Goal: Transaction & Acquisition: Purchase product/service

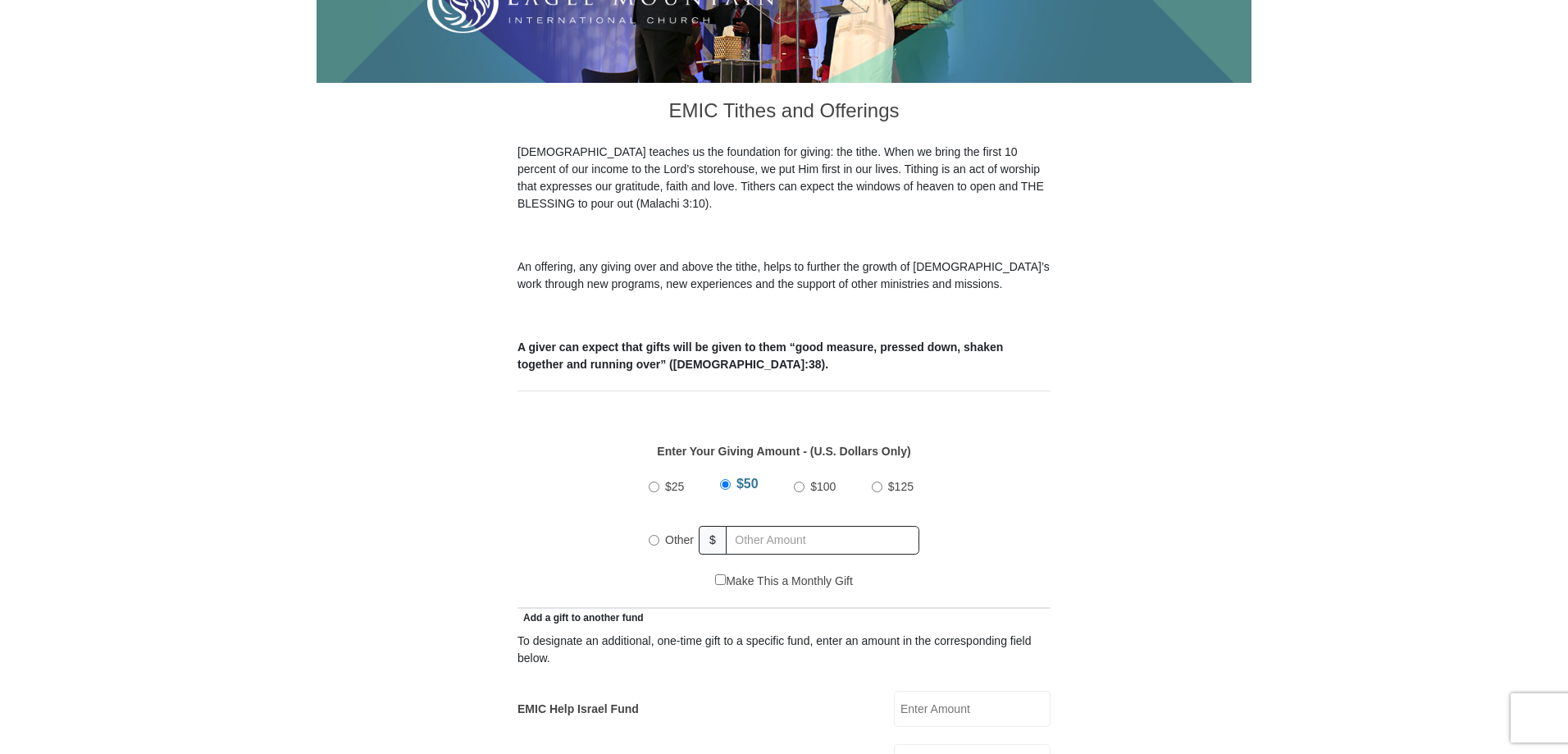
scroll to position [410, 0]
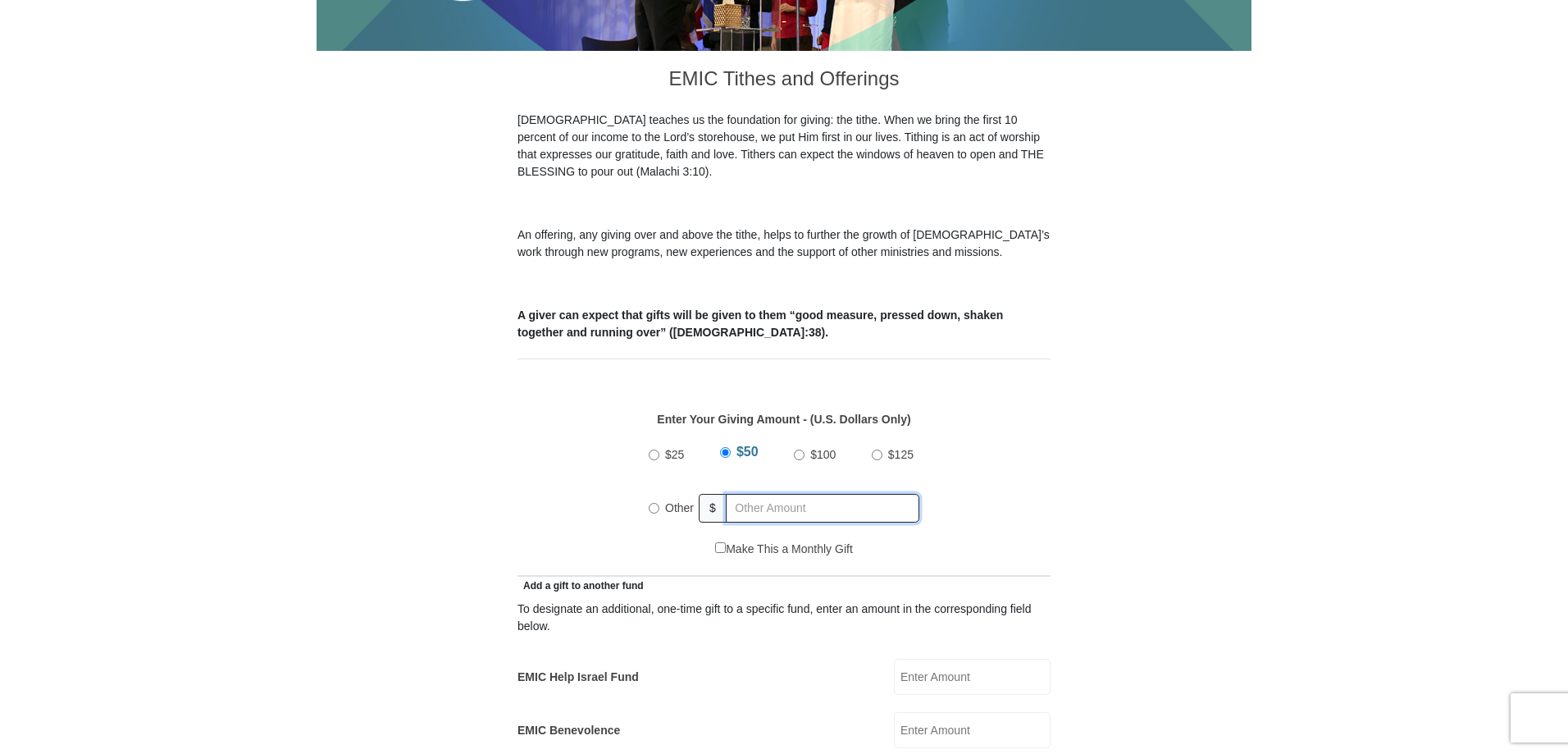
radio input "true"
click at [740, 498] on input "text" at bounding box center [825, 508] width 188 height 29
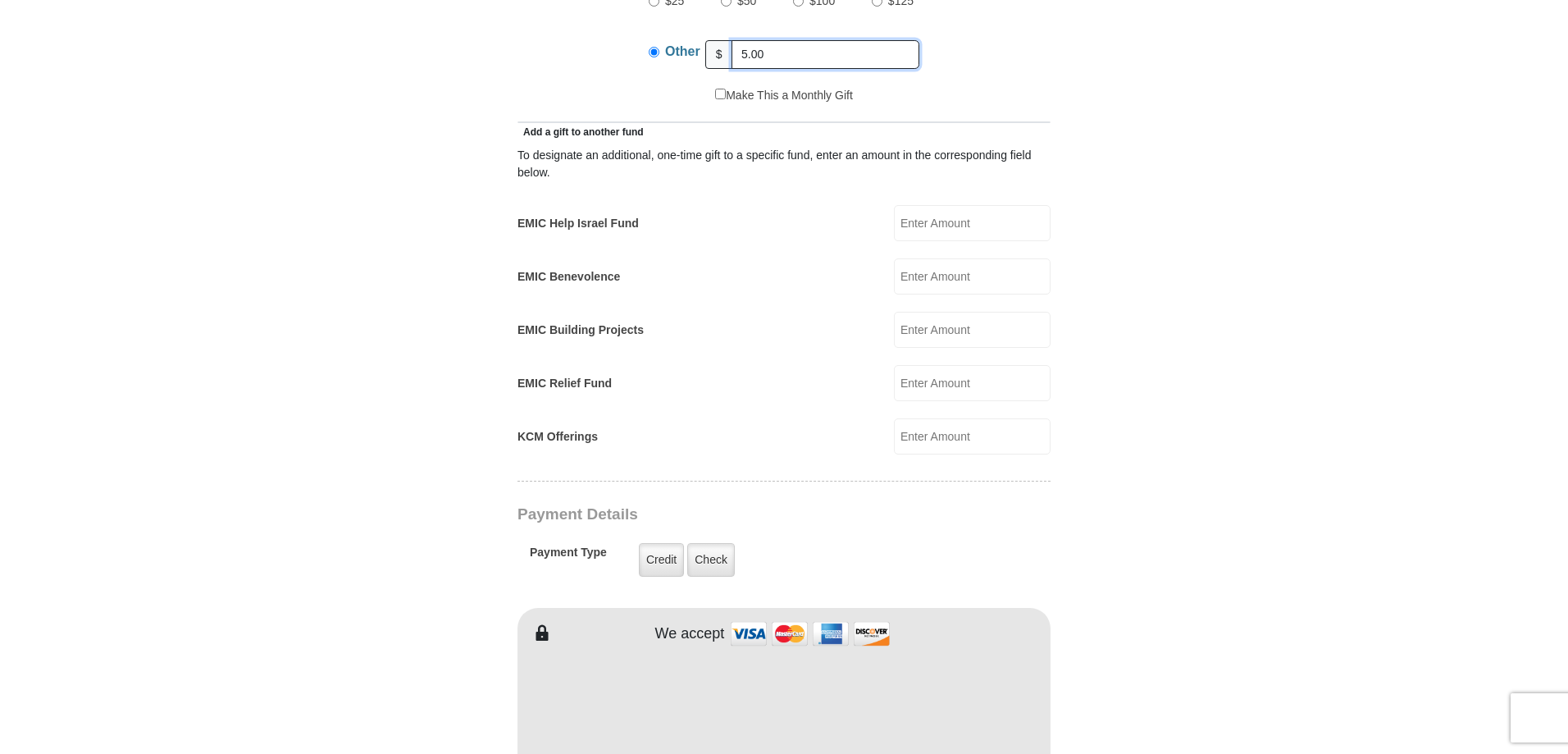
scroll to position [902, 0]
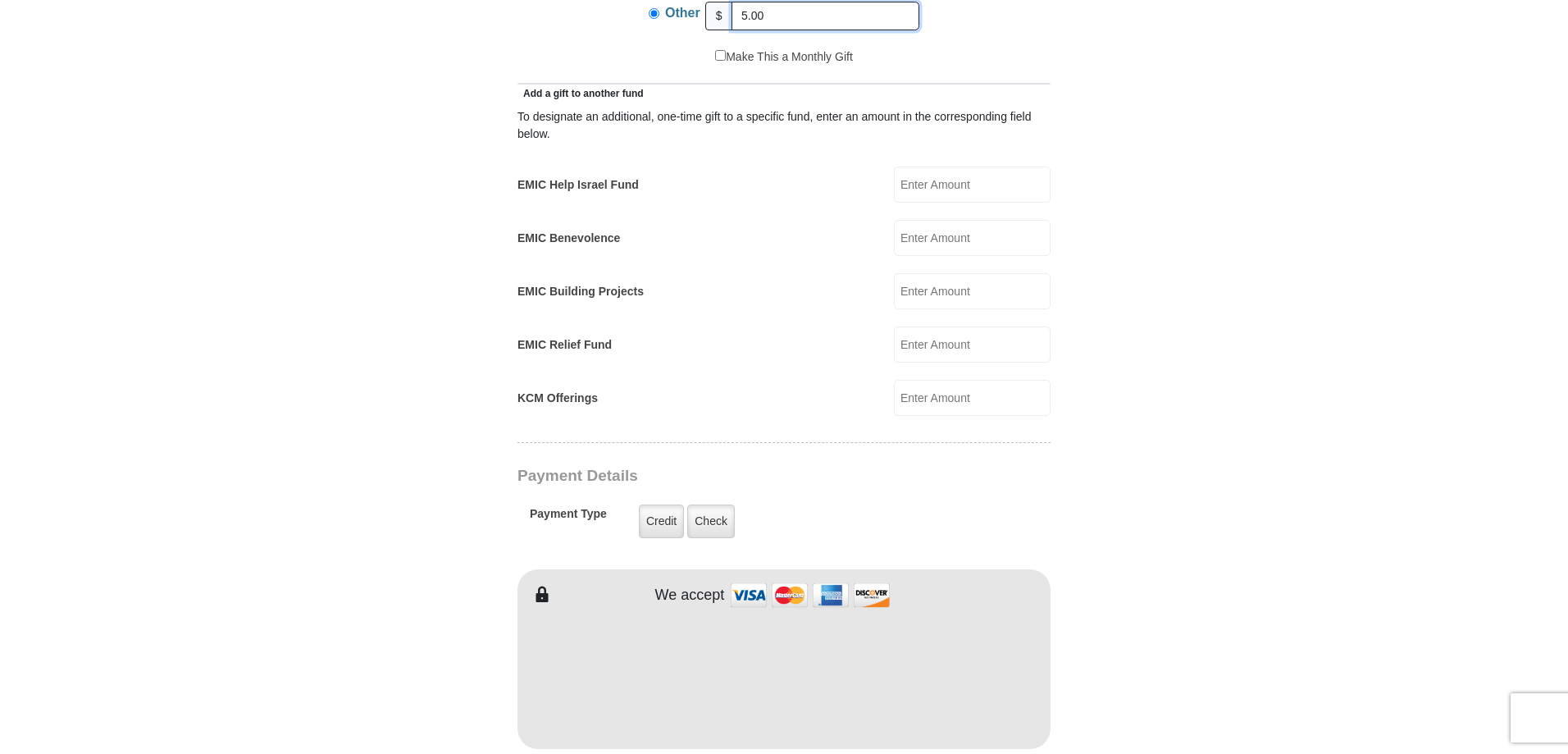
type input "5.00"
type input "[PERSON_NAME]"
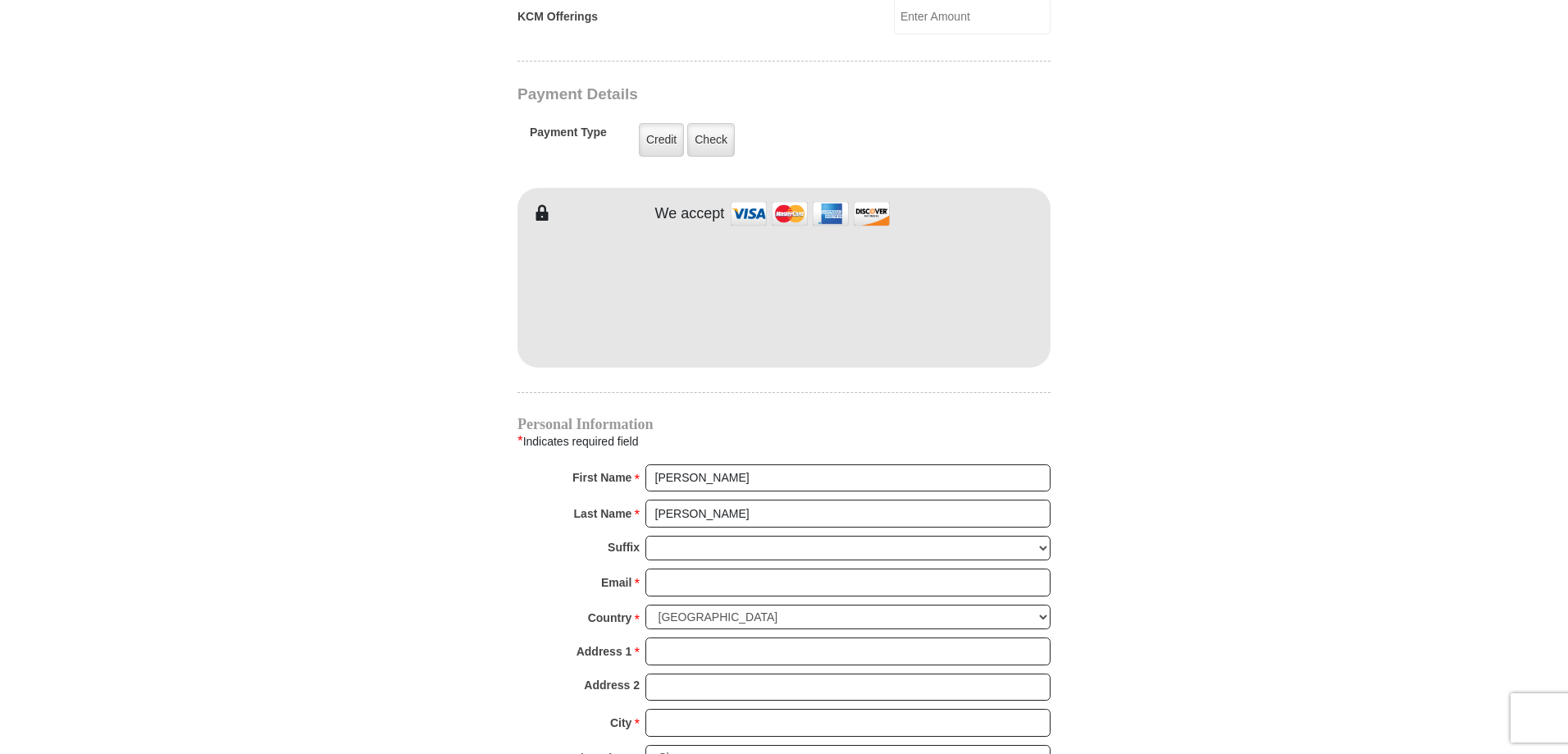
scroll to position [1312, 0]
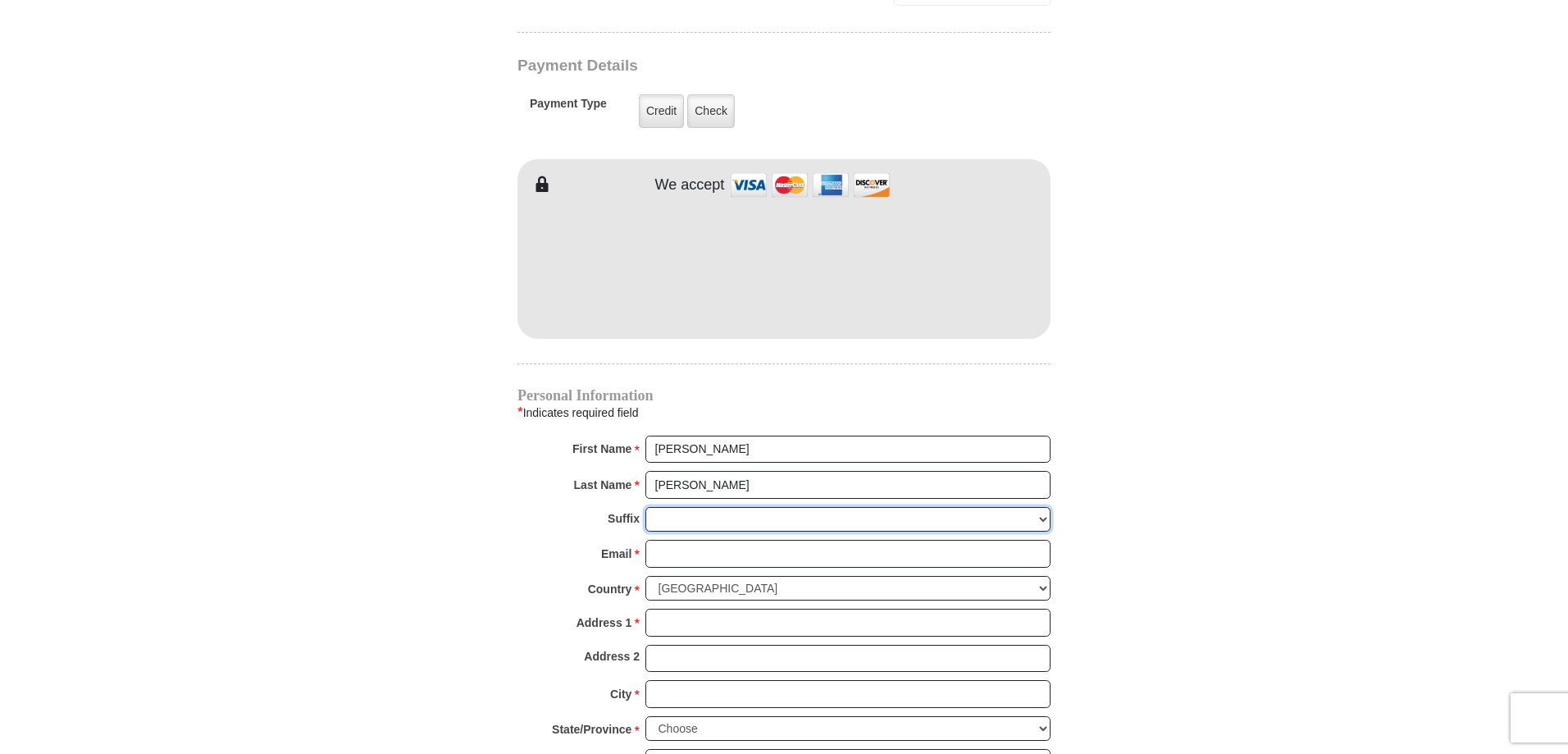
click at [755, 507] on select "Jr Sr I II III IV V VI" at bounding box center [848, 520] width 405 height 25
select select "Jr"
click at [645, 507] on select "Jr Sr I II III IV V VI" at bounding box center [848, 520] width 405 height 25
click at [712, 507] on select "Jr Sr I II III IV V VI" at bounding box center [848, 520] width 405 height 25
drag, startPoint x: 706, startPoint y: 488, endPoint x: 654, endPoint y: 488, distance: 52.0
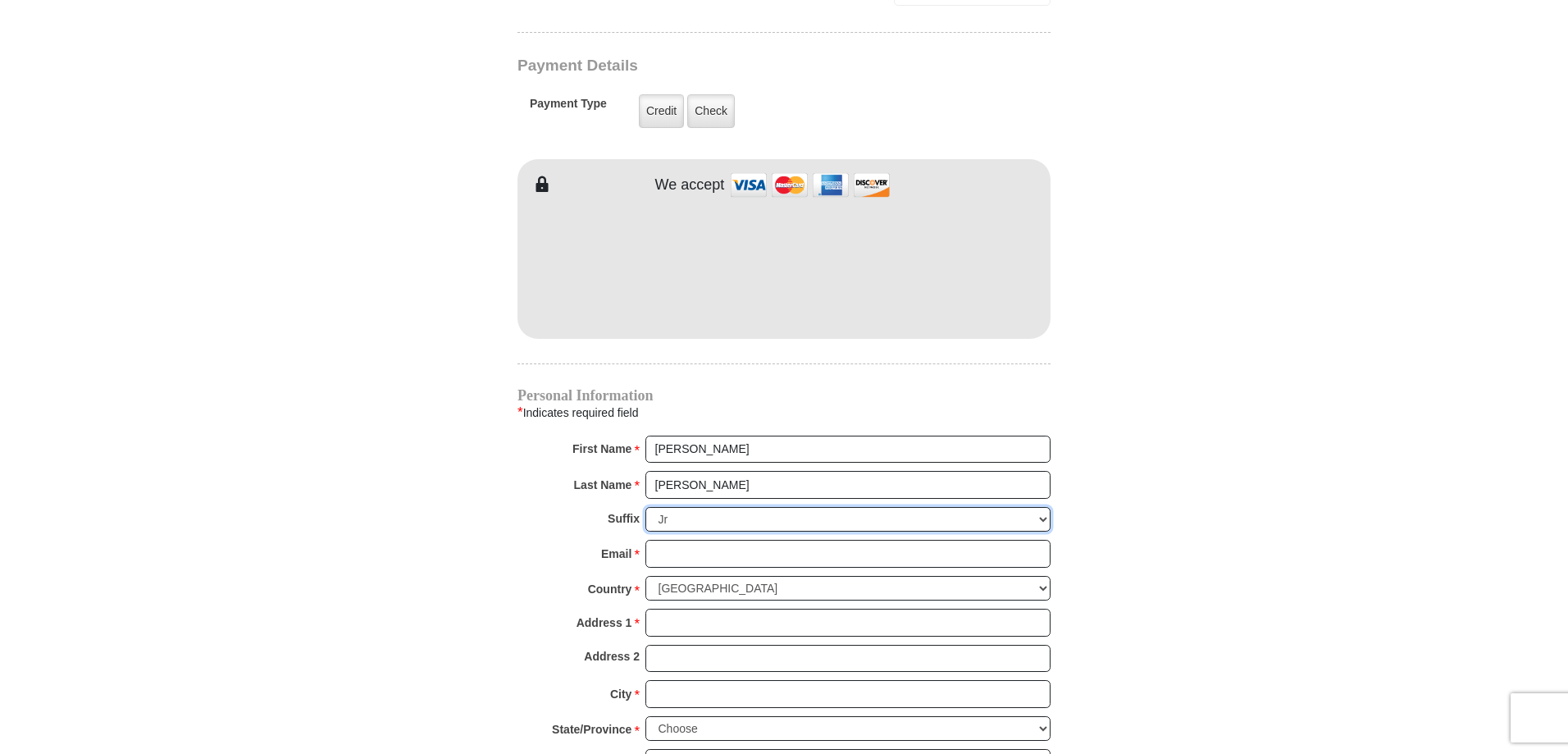
click at [654, 507] on select "Jr Sr I II III IV V VI" at bounding box center [848, 520] width 405 height 25
drag, startPoint x: 666, startPoint y: 498, endPoint x: 678, endPoint y: 501, distance: 12.4
click at [675, 507] on select "Jr Sr I II III IV V VI" at bounding box center [848, 520] width 405 height 25
click at [678, 507] on select "Jr Sr I II III IV V VI" at bounding box center [848, 520] width 405 height 25
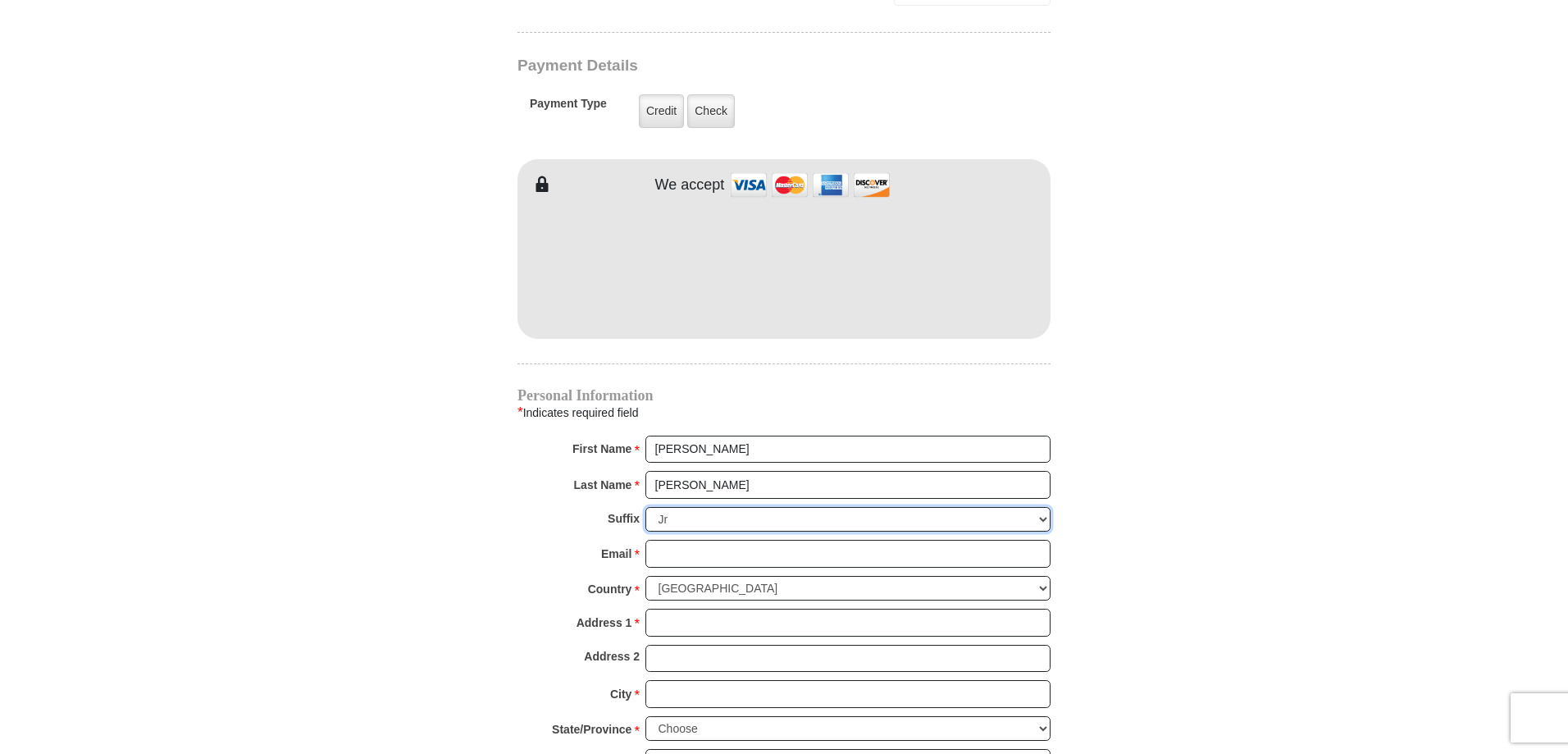
click at [645, 507] on select "Jr Sr I II III IV V VI" at bounding box center [848, 520] width 405 height 25
click at [692, 540] on input "Email *" at bounding box center [848, 553] width 405 height 28
click at [687, 507] on select "Jr Sr I II III IV V VI" at bounding box center [848, 520] width 405 height 25
click at [645, 507] on select "Jr Sr I II III IV V VI" at bounding box center [848, 520] width 405 height 25
click at [669, 507] on select "Jr Sr I II III IV V VI" at bounding box center [848, 520] width 405 height 25
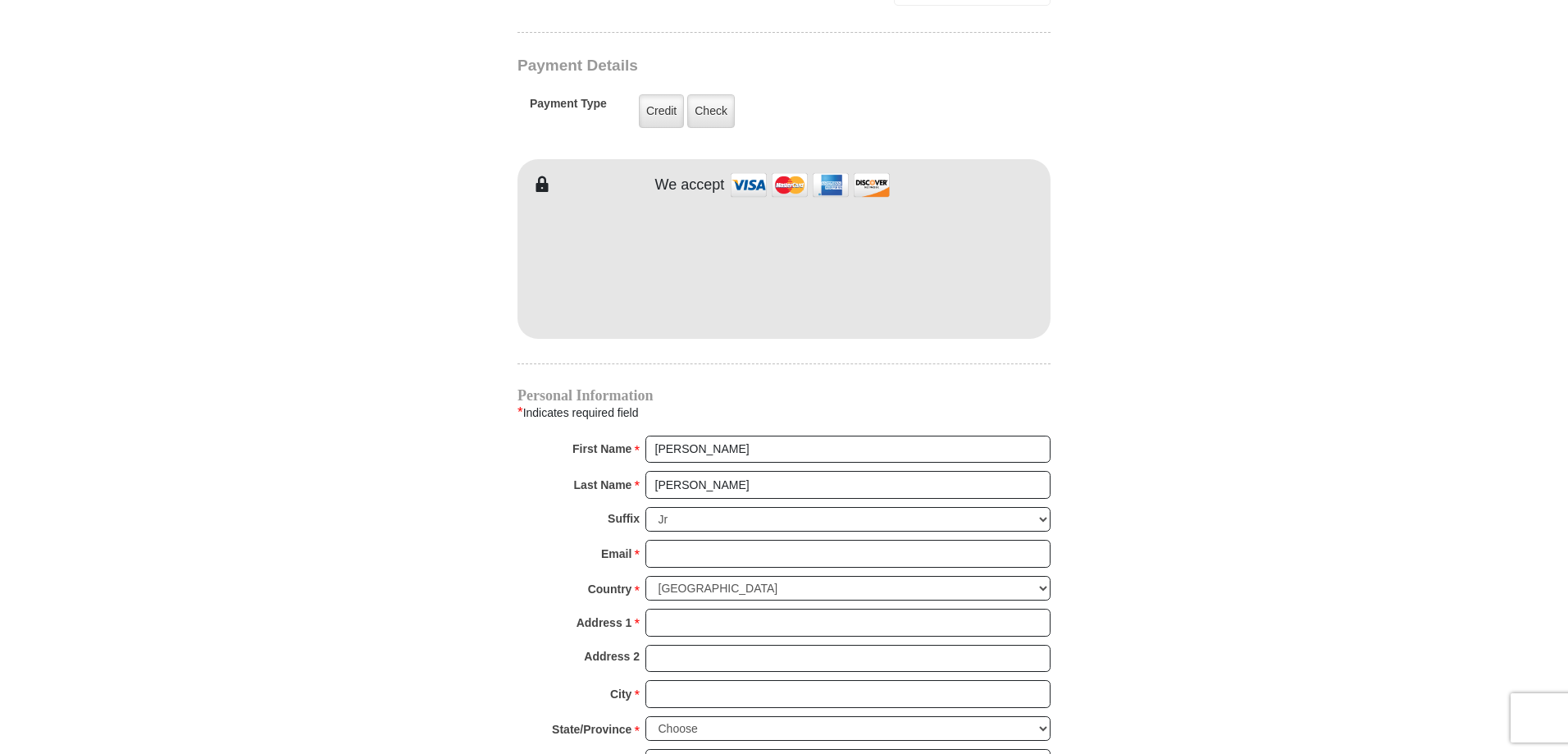
drag, startPoint x: 679, startPoint y: 499, endPoint x: 289, endPoint y: 410, distance: 400.0
click at [289, 410] on body "Eagle Mountain International Church Online Giving Because of gifts like yours, …" at bounding box center [784, 176] width 1568 height 2976
click at [672, 507] on select "Jr Sr I II III IV V VI" at bounding box center [848, 520] width 405 height 25
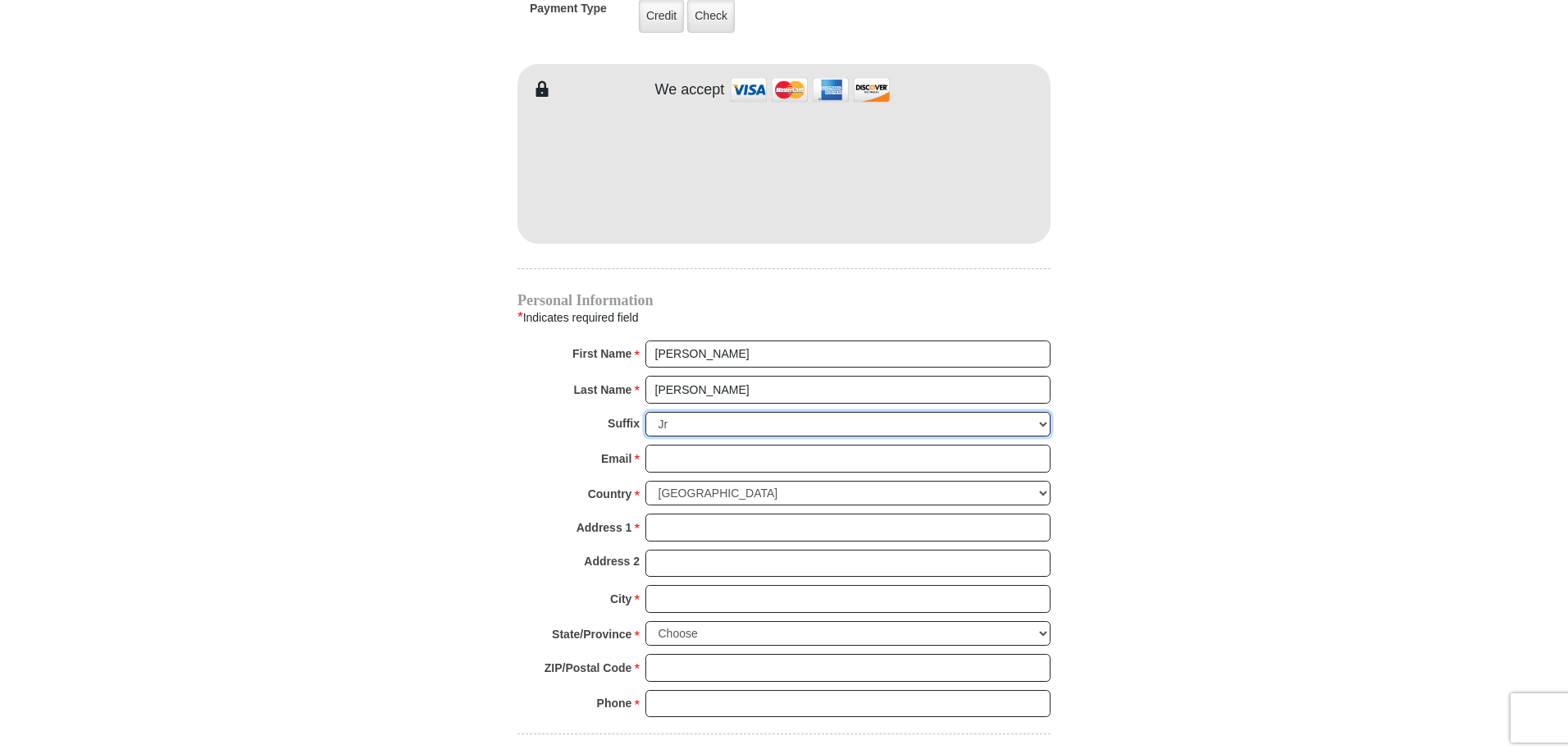
scroll to position [1476, 0]
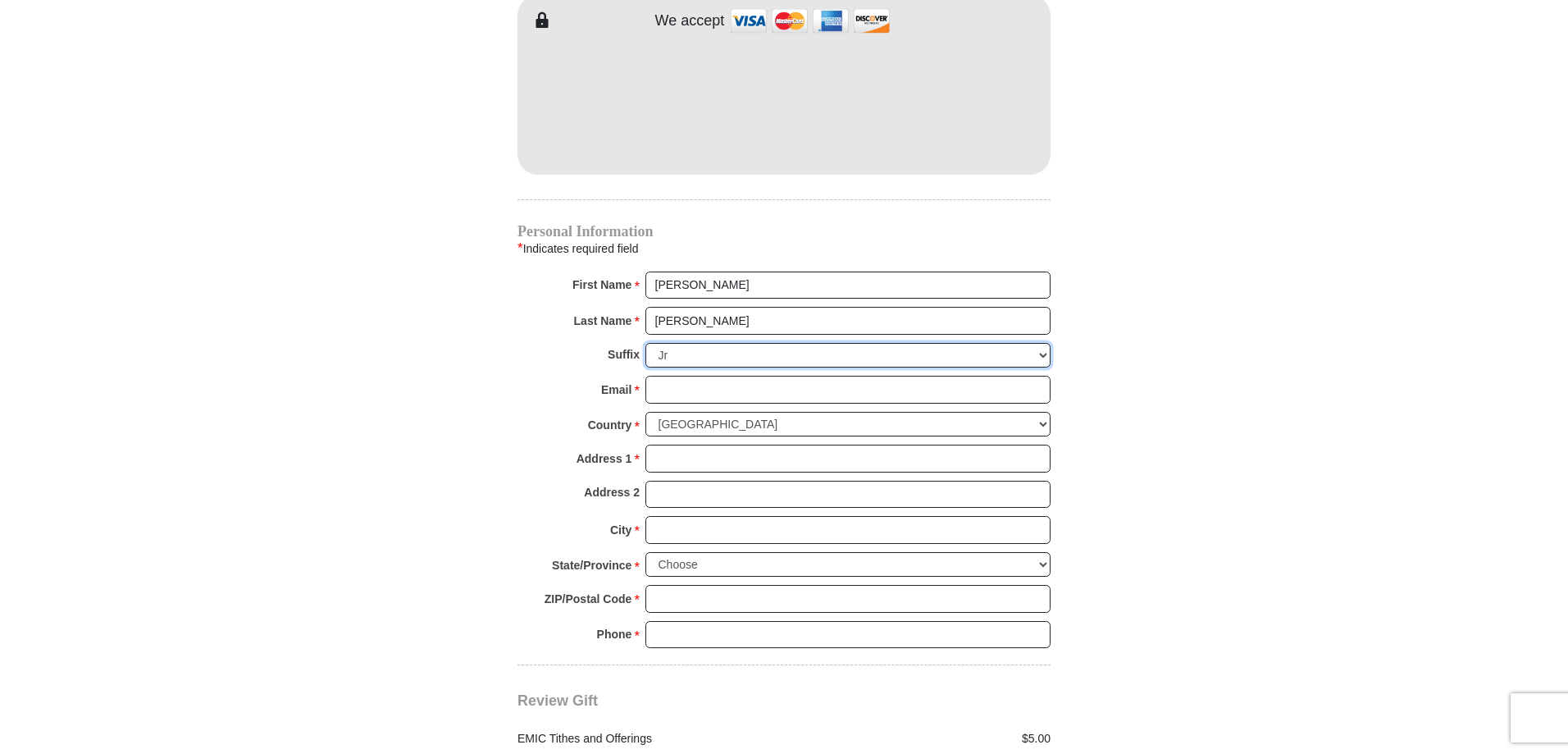
click at [1039, 343] on select "Jr Sr I II III IV V VI" at bounding box center [848, 356] width 405 height 25
click at [1045, 343] on select "Jr Sr I II III IV V VI" at bounding box center [848, 356] width 405 height 25
click at [1044, 343] on select "Jr Sr I II III IV V VI" at bounding box center [848, 356] width 405 height 25
click at [645, 343] on select "Jr Sr I II III IV V VI" at bounding box center [848, 356] width 405 height 25
click at [819, 343] on select "Jr Sr I II III IV V VI" at bounding box center [848, 356] width 405 height 25
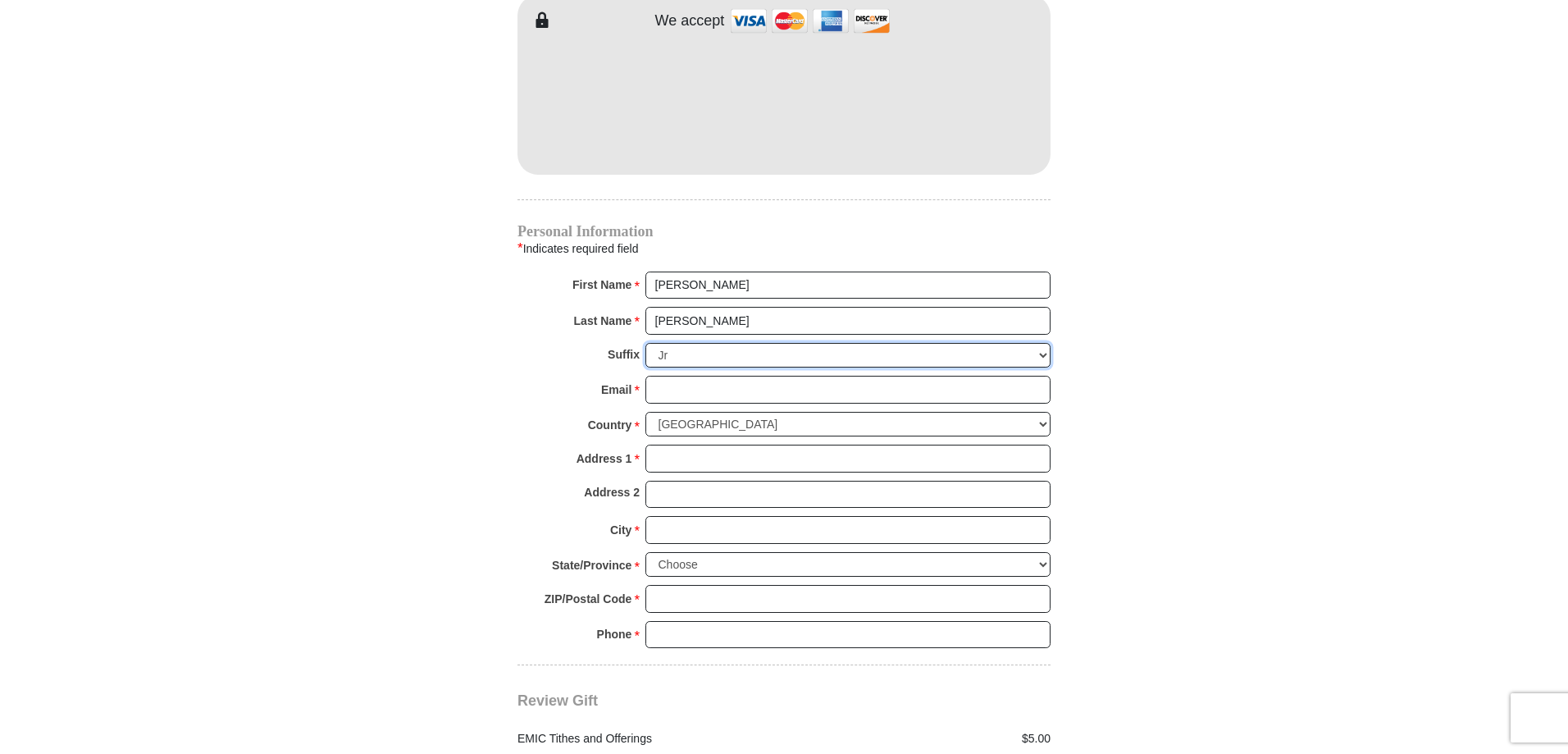
click at [819, 343] on select "Jr Sr I II III IV V VI" at bounding box center [848, 356] width 405 height 25
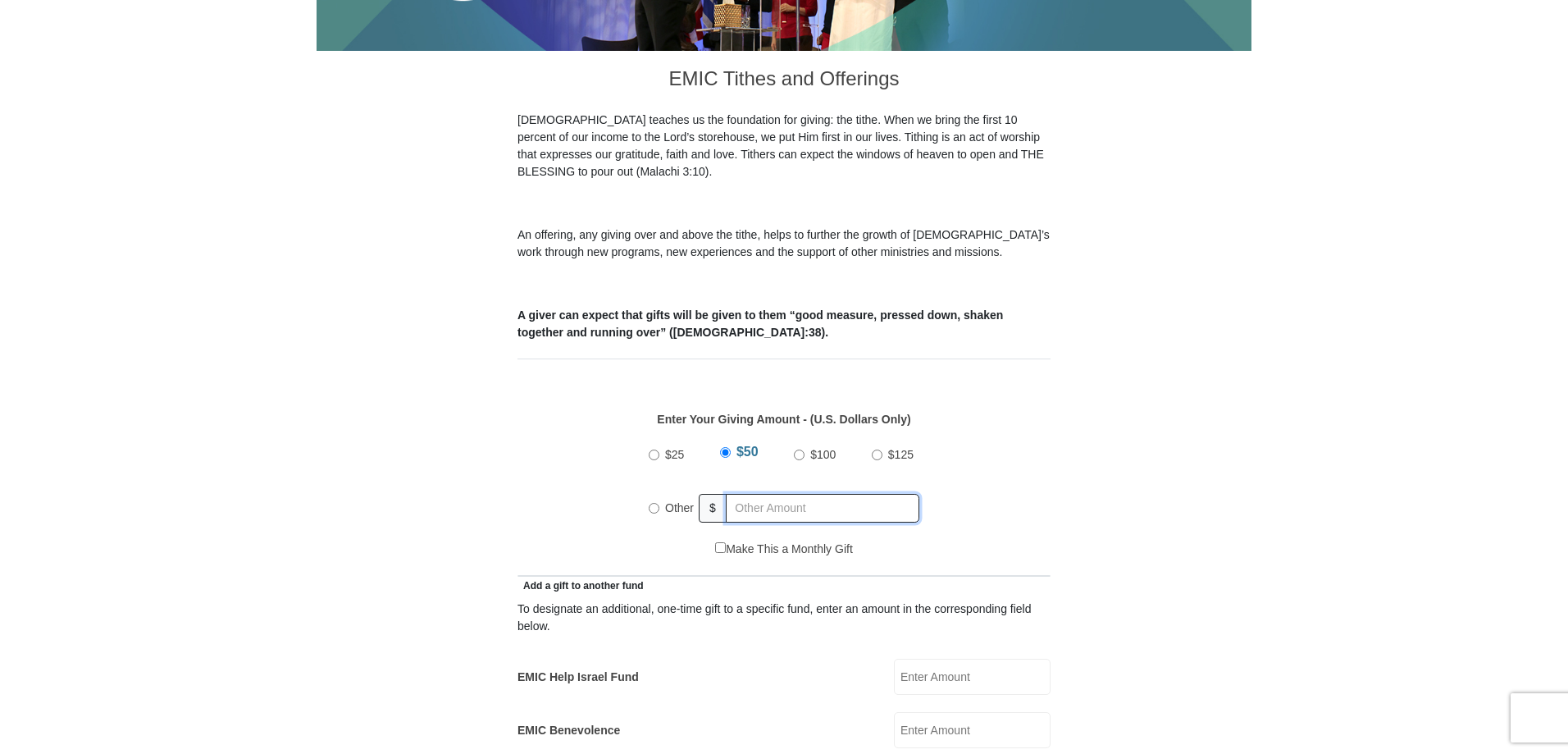
radio input "true"
click at [769, 494] on input "text" at bounding box center [825, 508] width 188 height 29
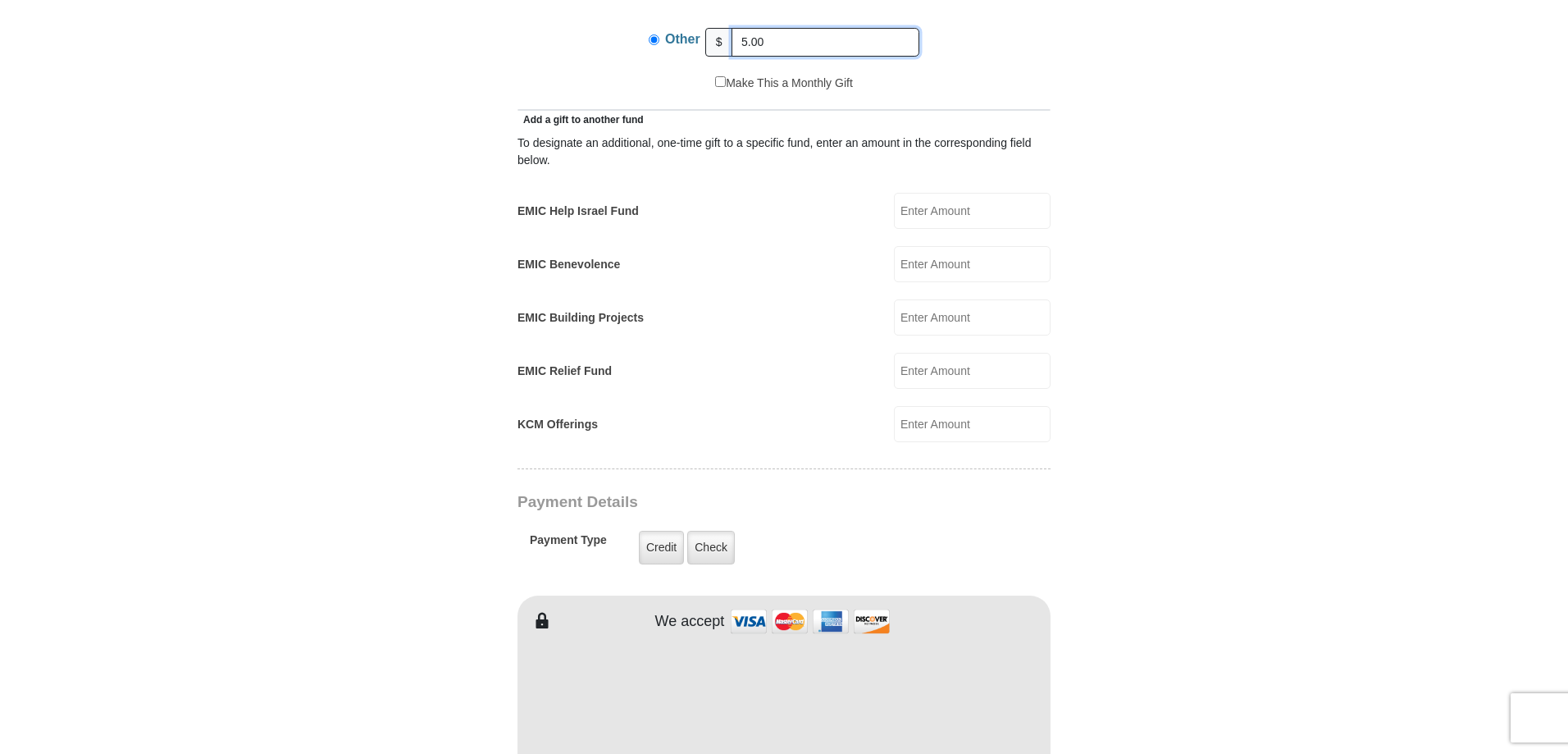
scroll to position [902, 0]
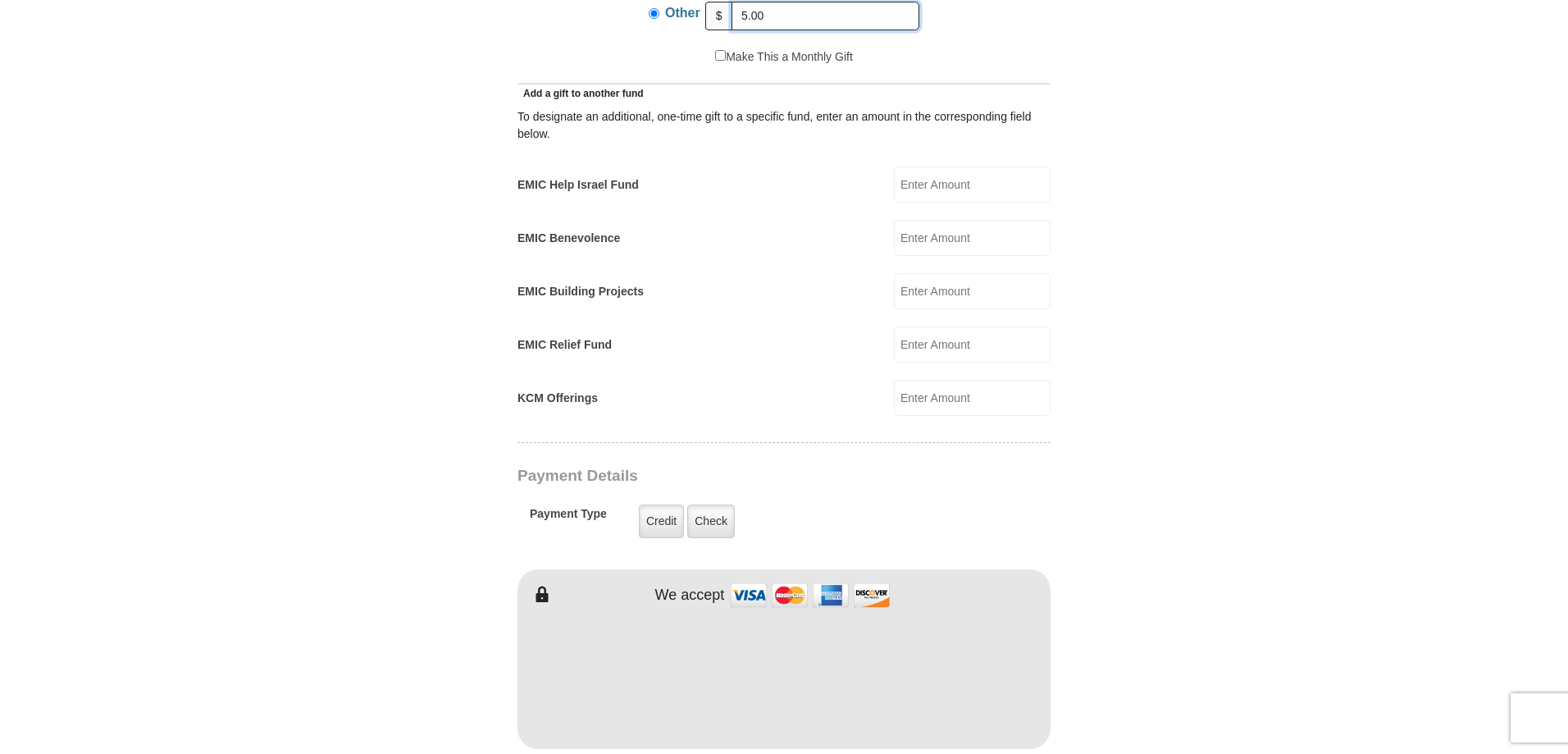
type input "5.00"
type input "[PERSON_NAME]"
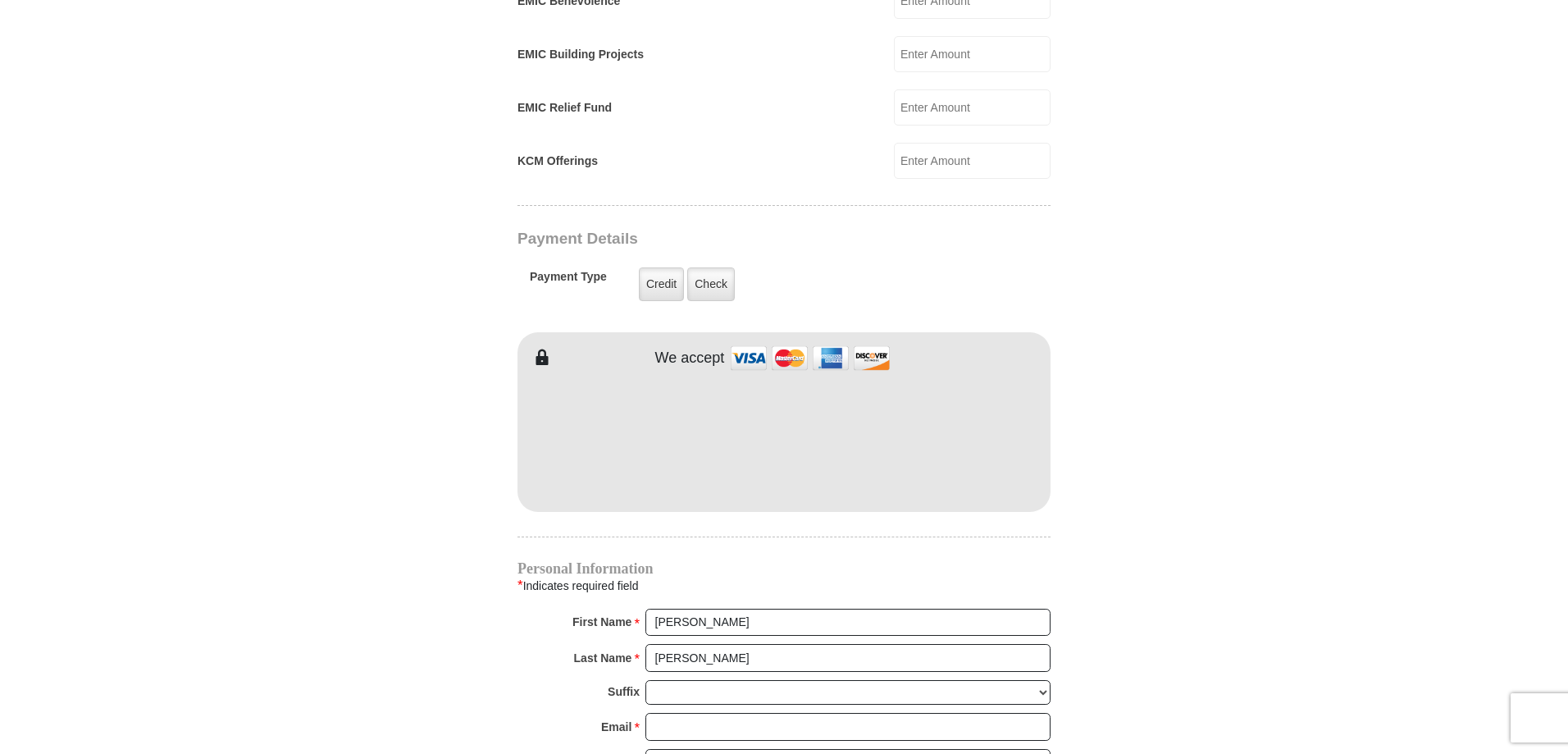
scroll to position [1148, 0]
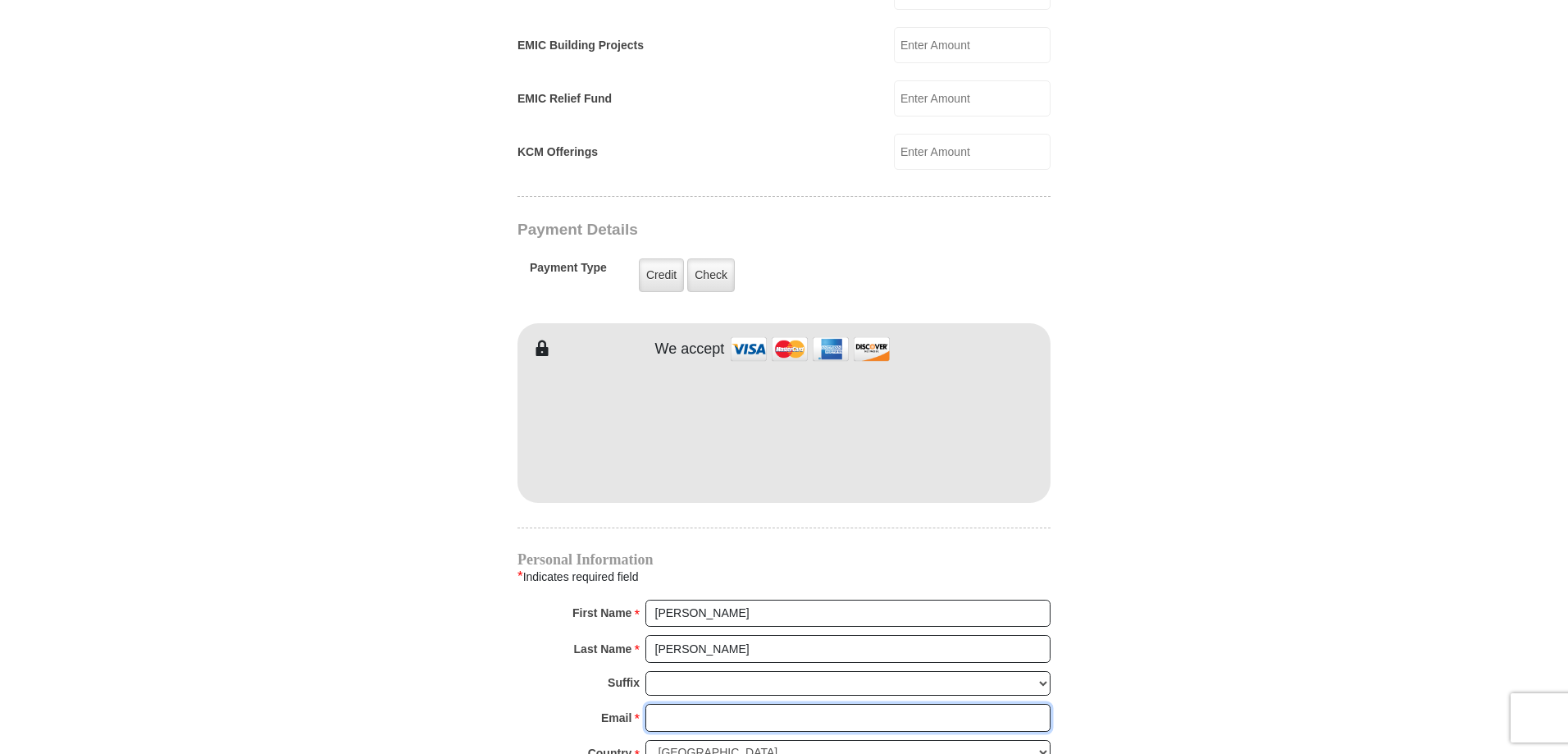
click at [797, 703] on input "Email *" at bounding box center [848, 717] width 405 height 28
type input "[EMAIL_ADDRESS][DOMAIN_NAME]"
type input "[STREET_ADDRESS]. E. Ave."
type input "#A"
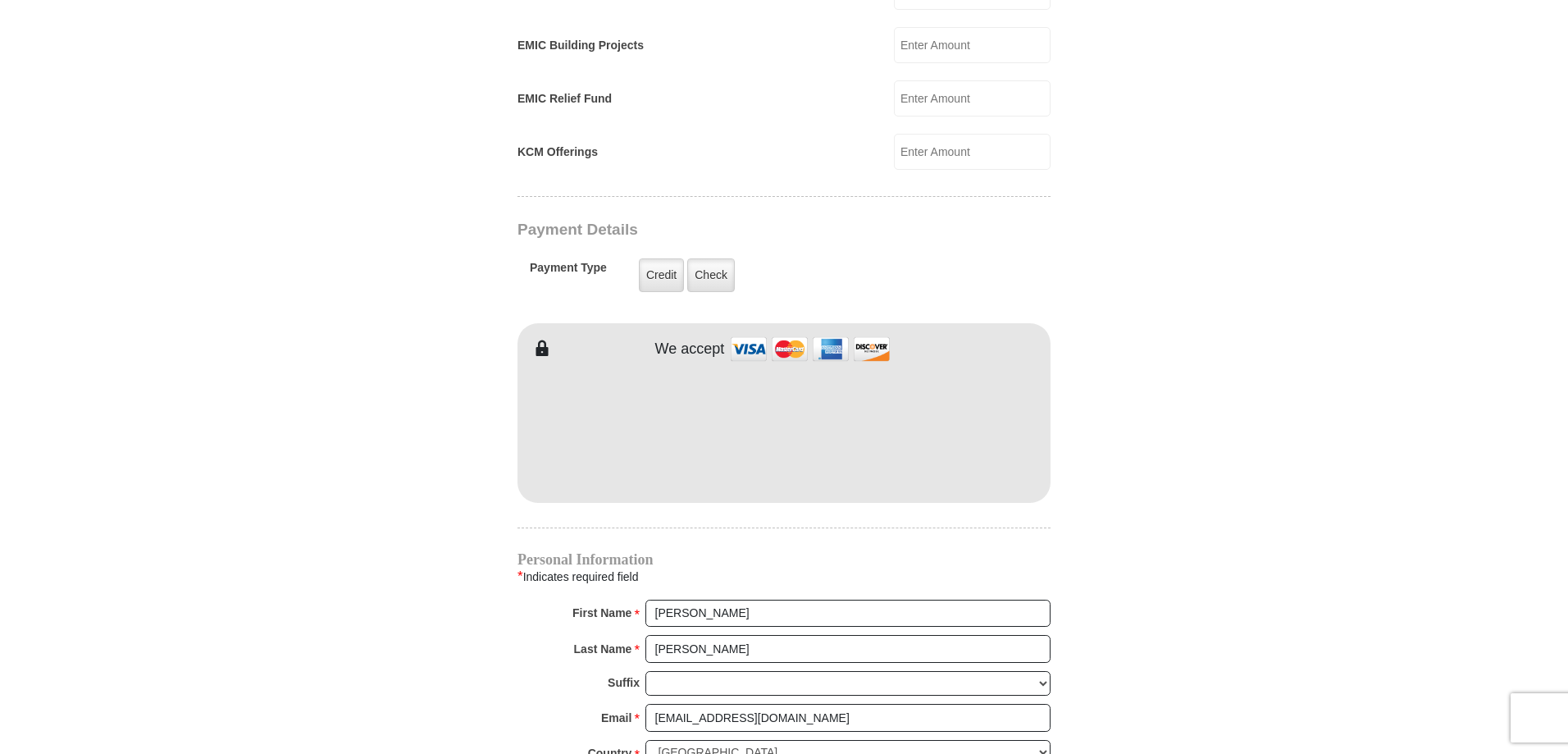
type input "TULSA"
select select "OK"
type input "74145"
type input "9183989073"
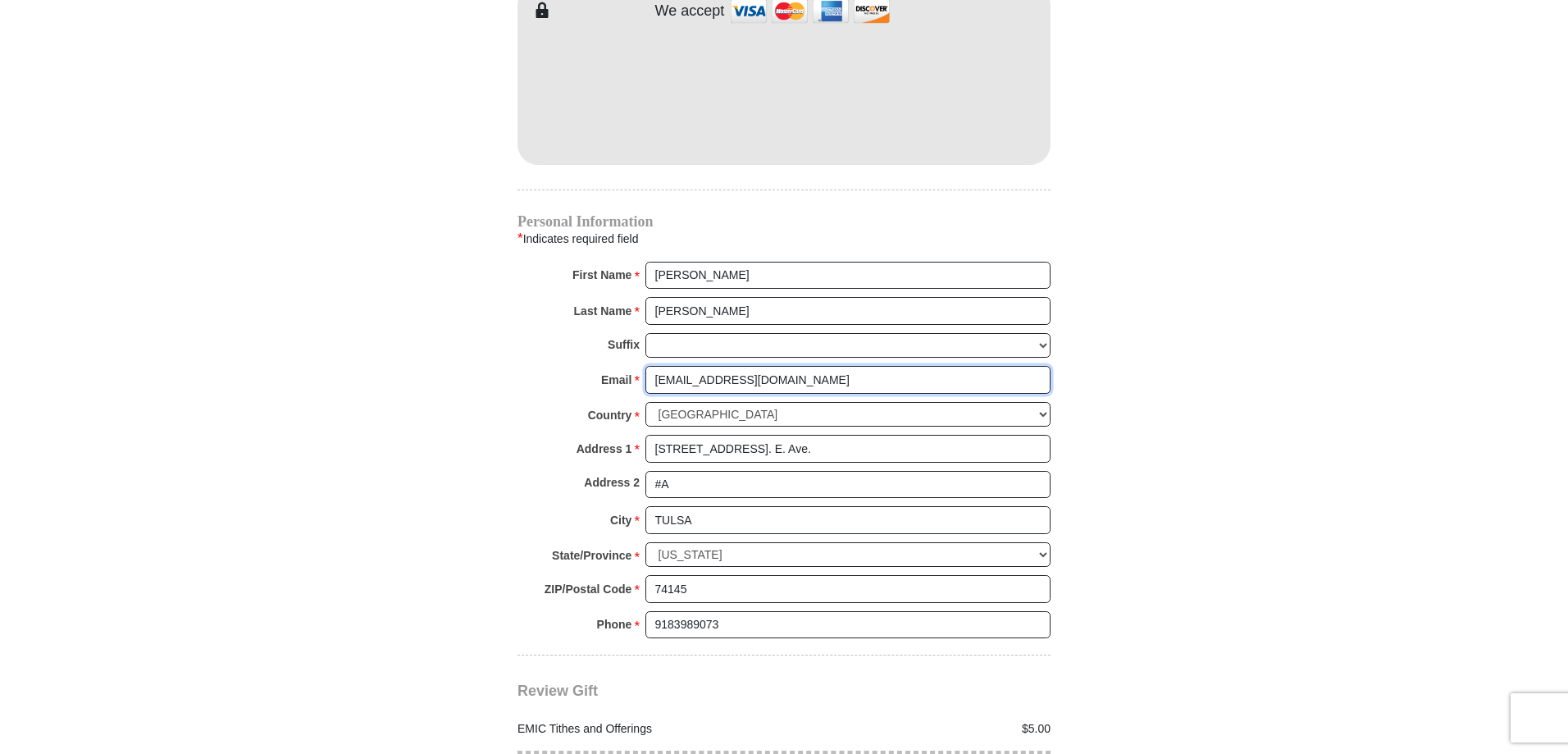
scroll to position [1558, 0]
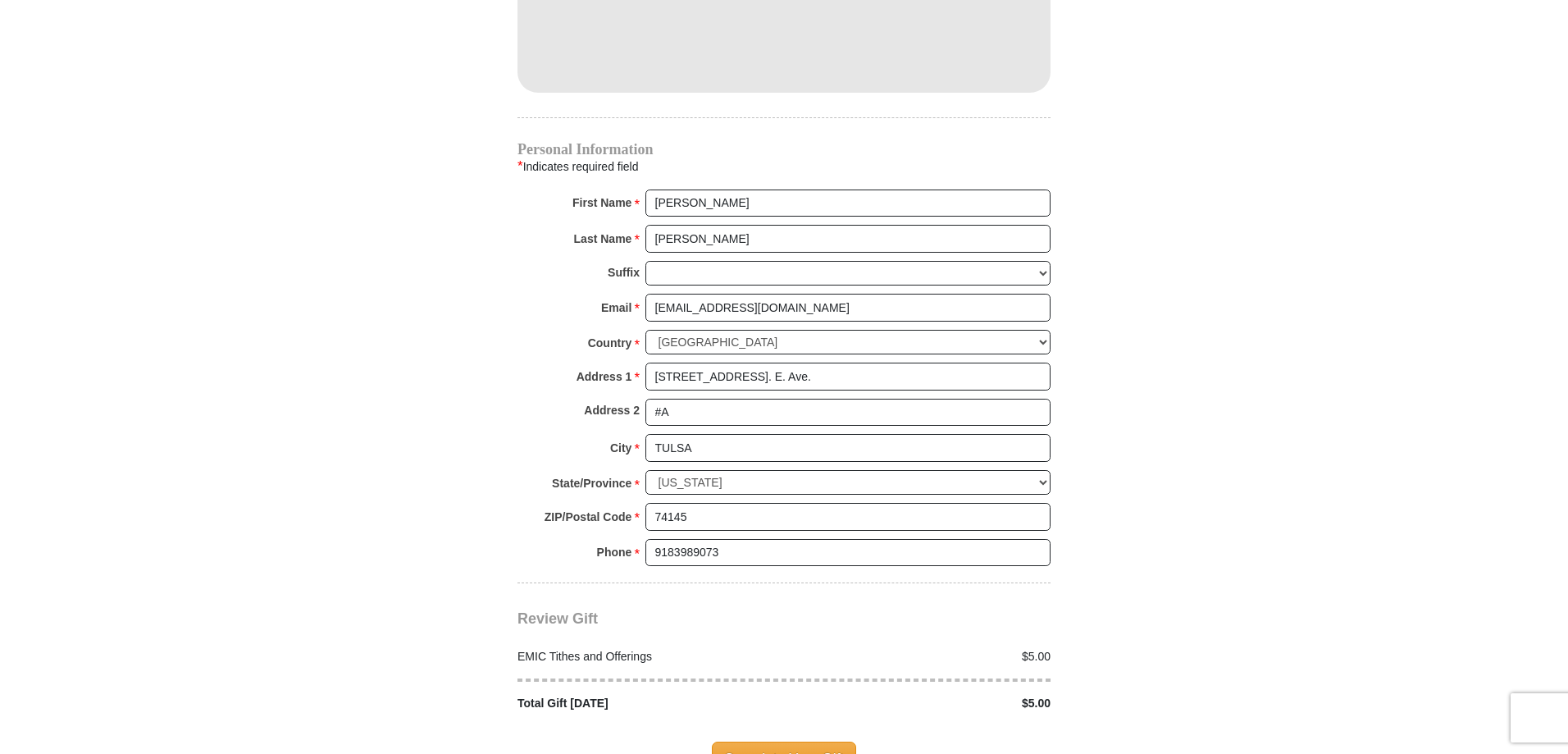
click at [756, 741] on span "Complete Your Gift" at bounding box center [785, 759] width 145 height 34
